Goal: Check status: Check status

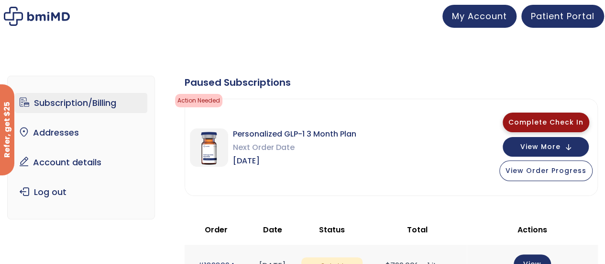
click at [553, 117] on span "Complete Check In" at bounding box center [546, 122] width 75 height 10
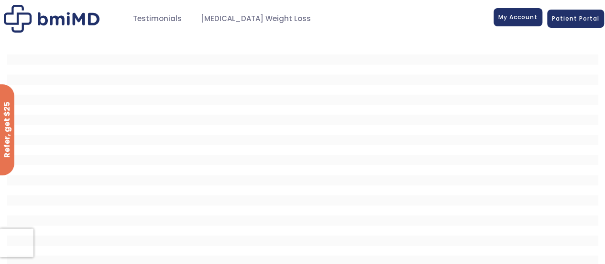
click at [518, 14] on span "My Account" at bounding box center [518, 17] width 39 height 8
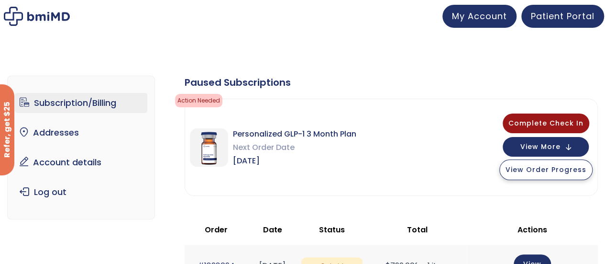
click at [549, 166] on span "View Order Progress" at bounding box center [546, 170] width 81 height 10
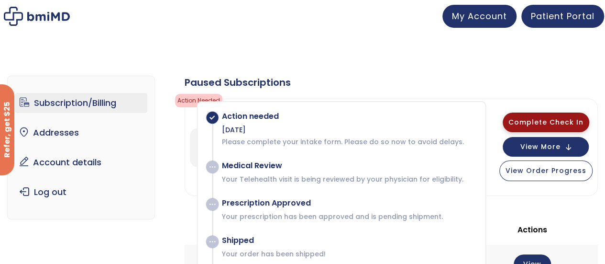
click at [565, 122] on span "Complete Check In" at bounding box center [546, 122] width 75 height 10
